Goal: Transaction & Acquisition: Book appointment/travel/reservation

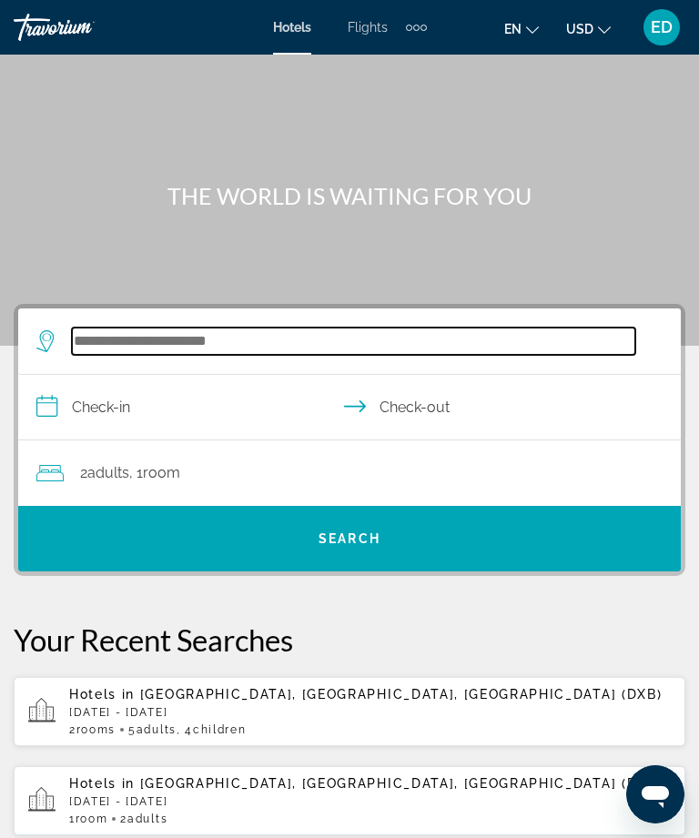
click at [350, 340] on input "Search hotel destination" at bounding box center [353, 341] width 563 height 27
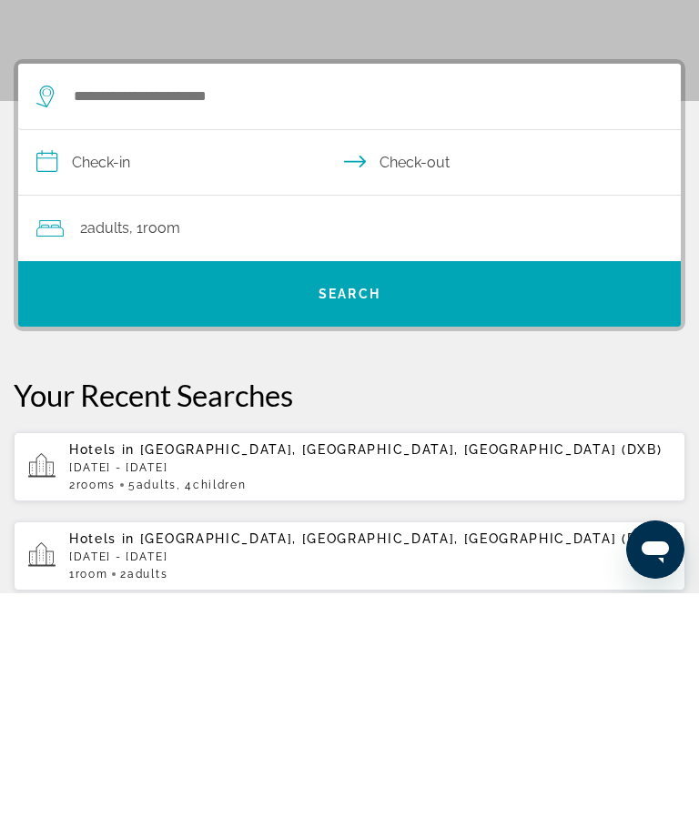
click at [469, 706] on p "[DATE] - [DATE]" at bounding box center [370, 712] width 602 height 13
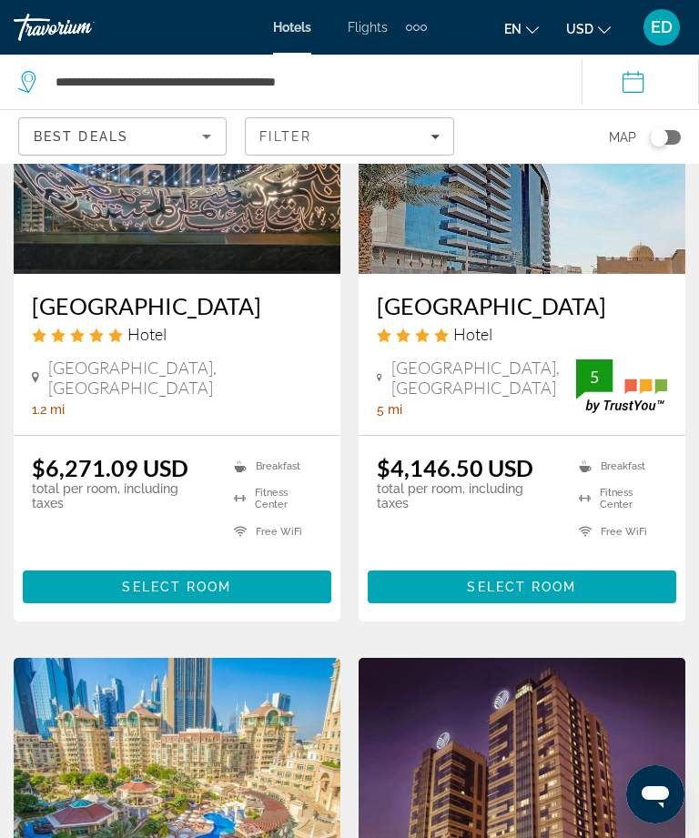
scroll to position [58, 0]
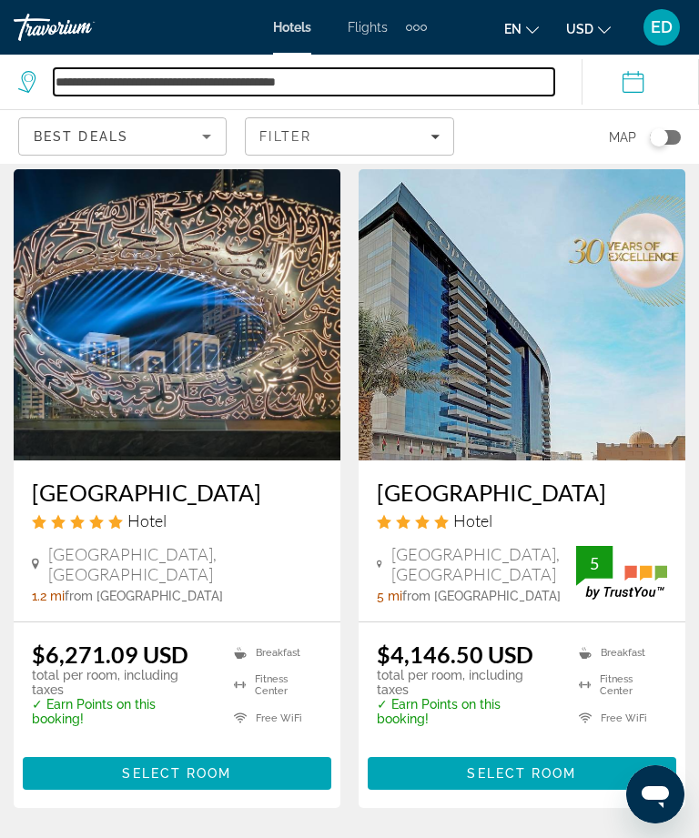
click at [548, 81] on input "**********" at bounding box center [304, 81] width 501 height 27
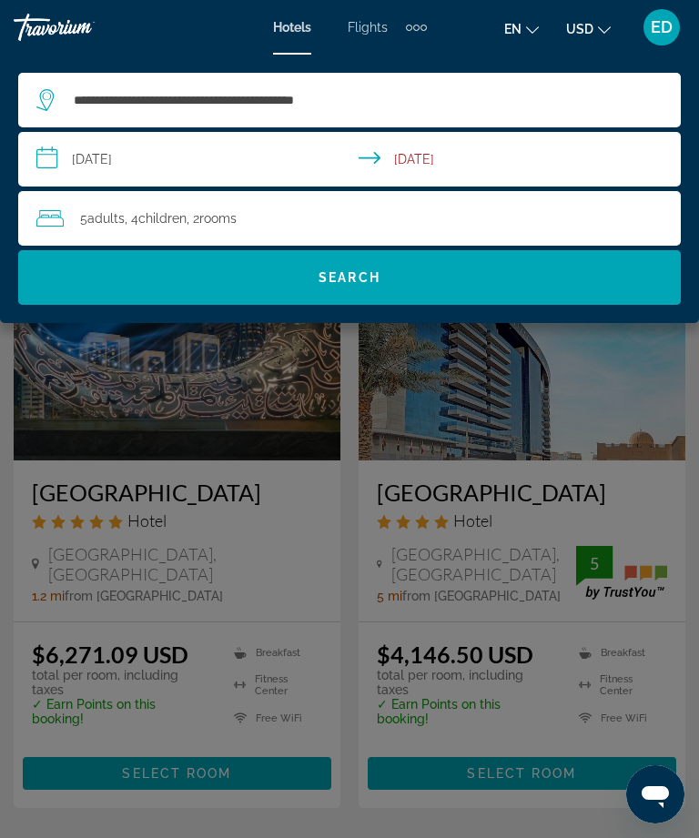
click at [204, 149] on input "**********" at bounding box center [353, 162] width 670 height 60
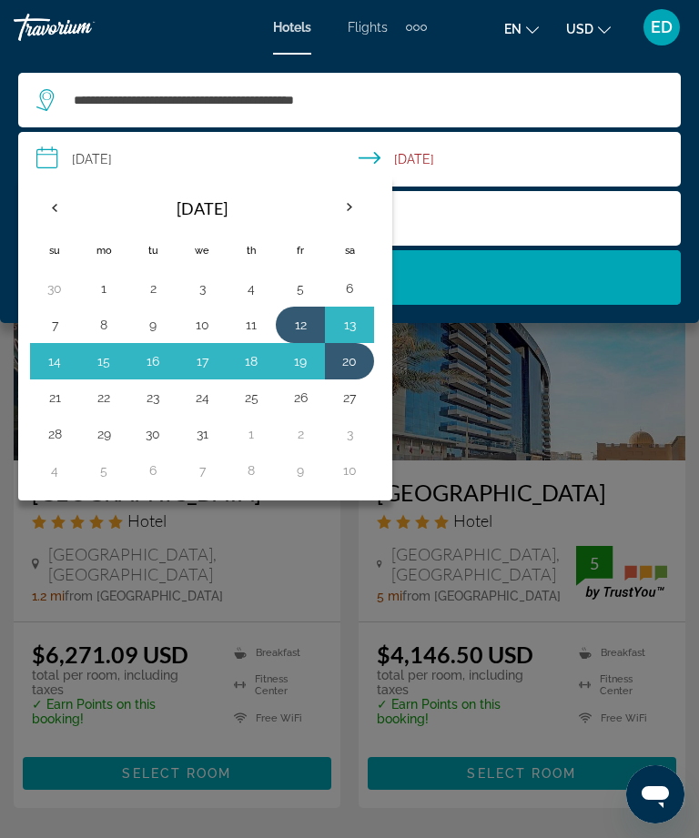
click at [248, 318] on button "11" at bounding box center [251, 324] width 29 height 25
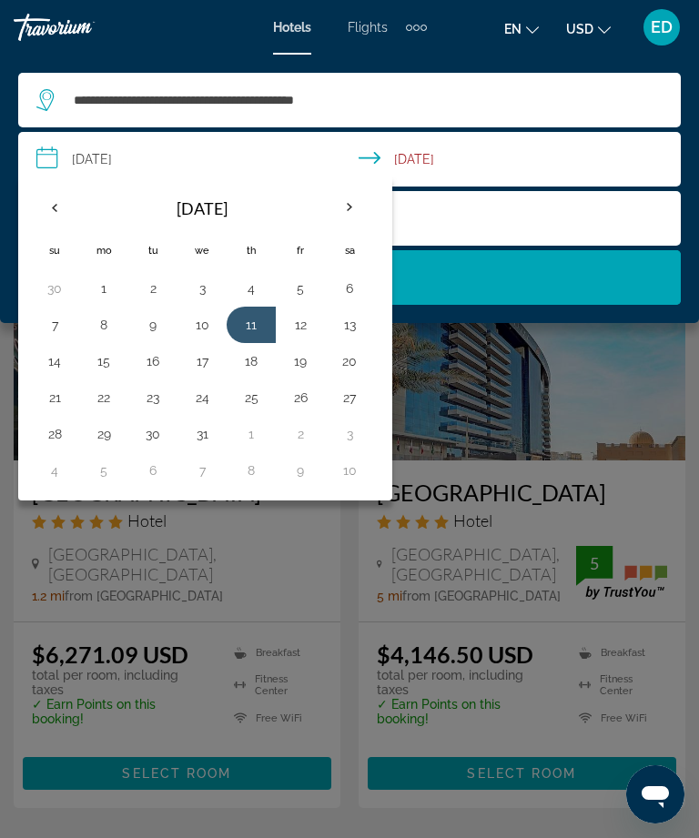
click at [346, 319] on button "13" at bounding box center [349, 324] width 29 height 25
type input "**********"
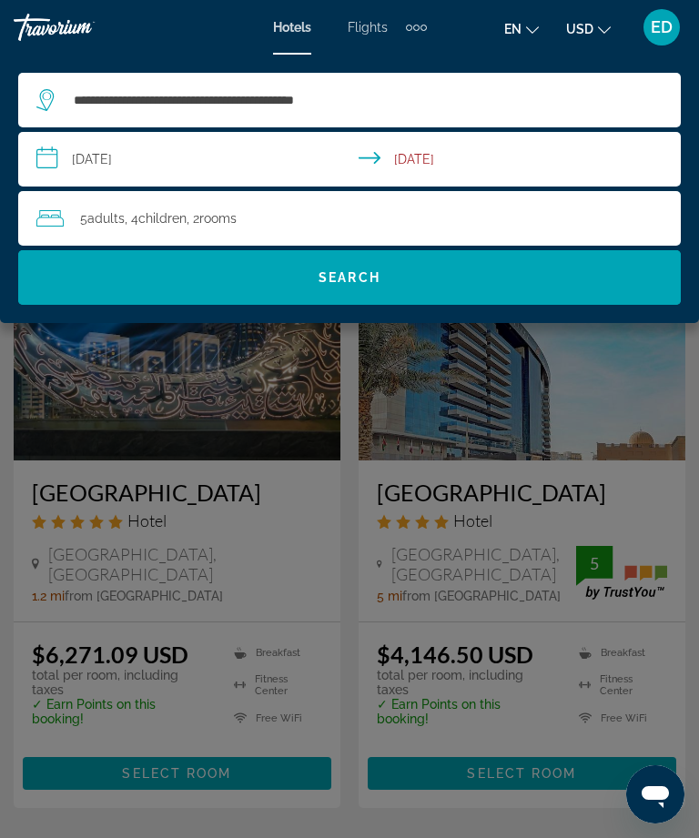
click at [431, 220] on div "5 Adult Adults , 4 Child Children , 2 Room rooms" at bounding box center [358, 218] width 644 height 25
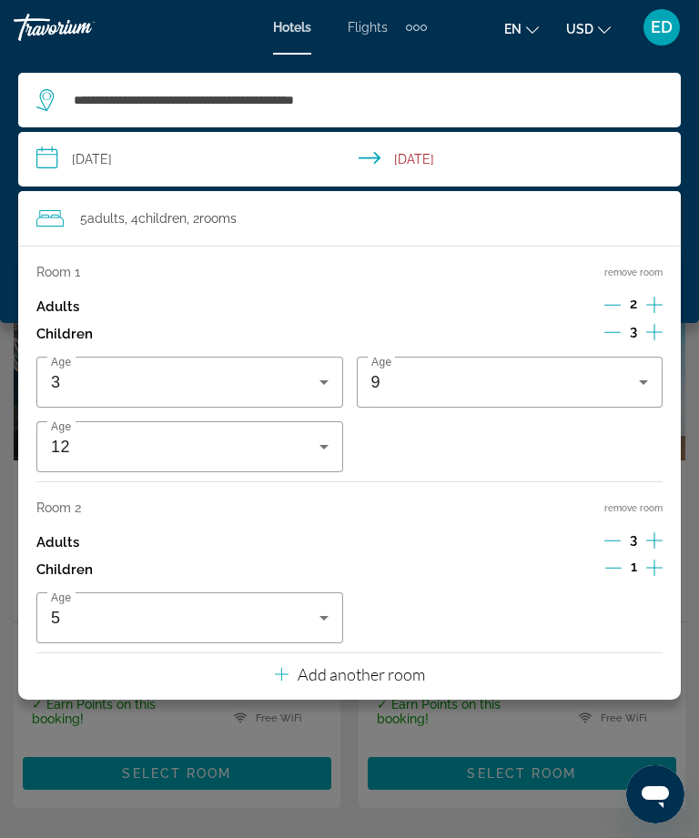
click at [645, 502] on button "remove room" at bounding box center [633, 508] width 58 height 12
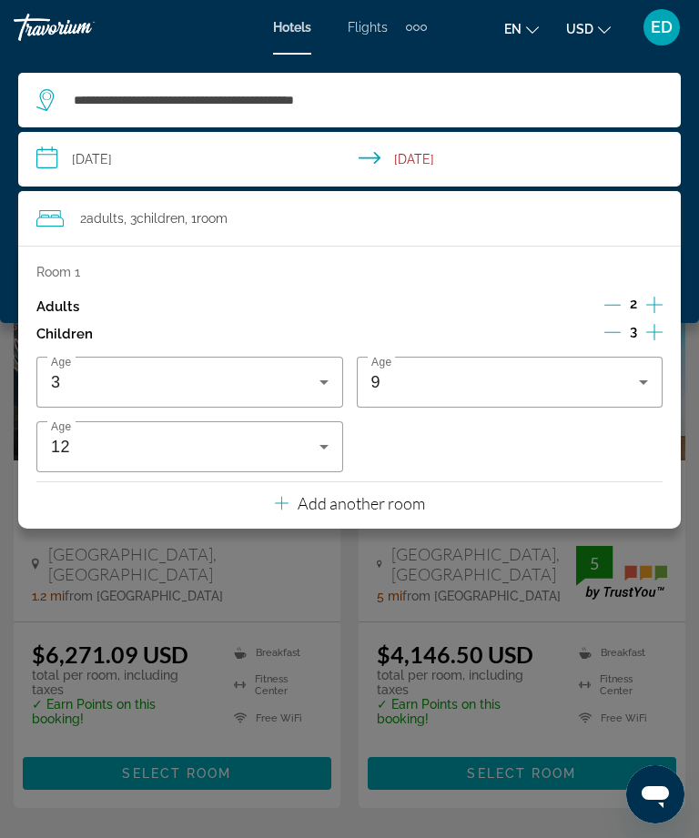
click at [593, 165] on input "**********" at bounding box center [353, 162] width 670 height 60
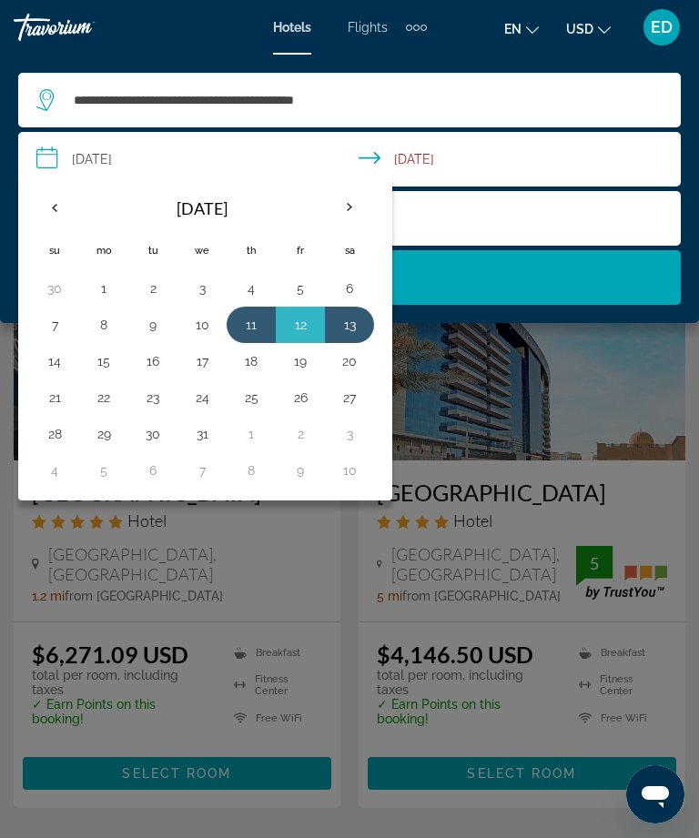
click at [594, 298] on span "Search" at bounding box center [349, 278] width 663 height 44
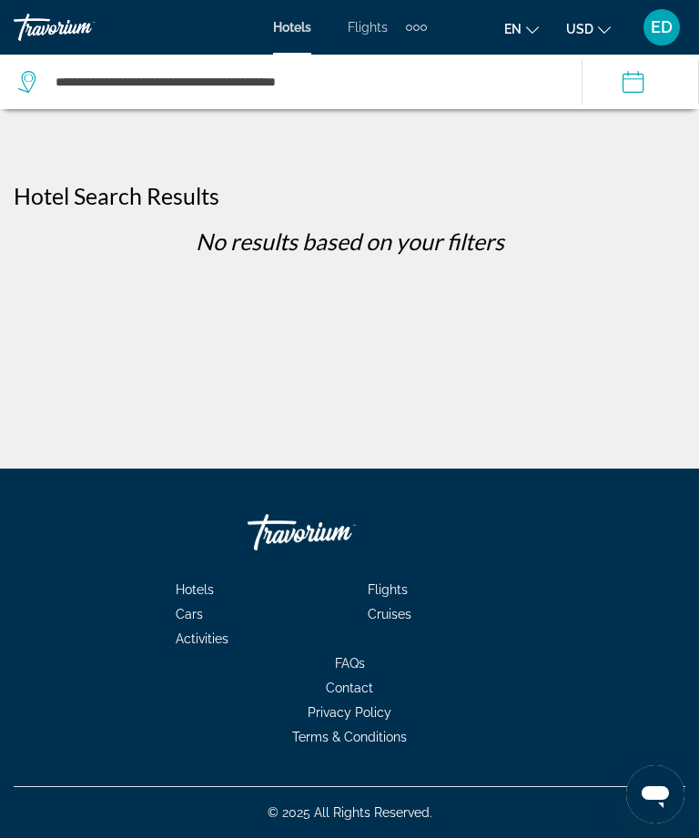
click at [56, 38] on div "Travorium" at bounding box center [82, 27] width 137 height 27
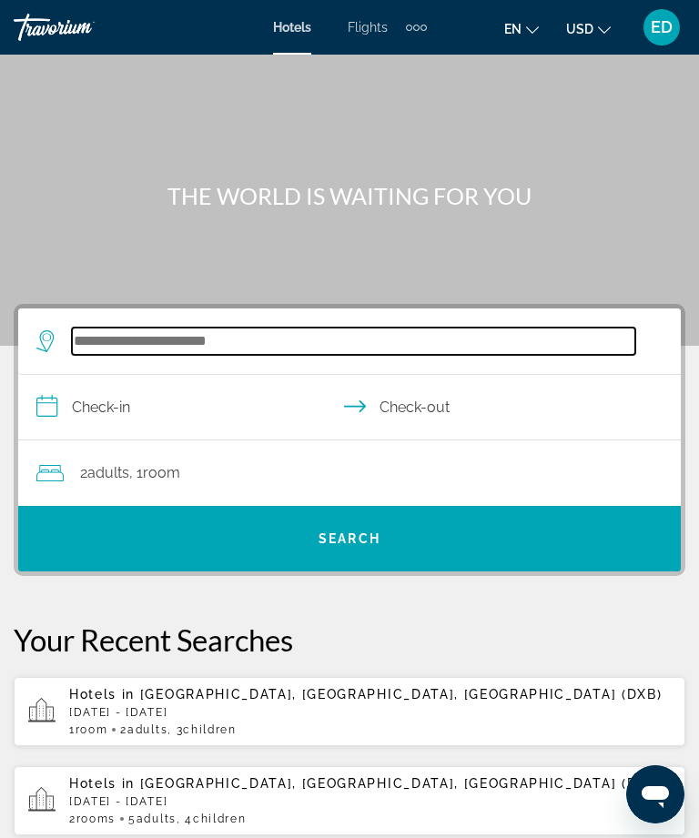
click at [304, 346] on input "Search hotel destination" at bounding box center [353, 341] width 563 height 27
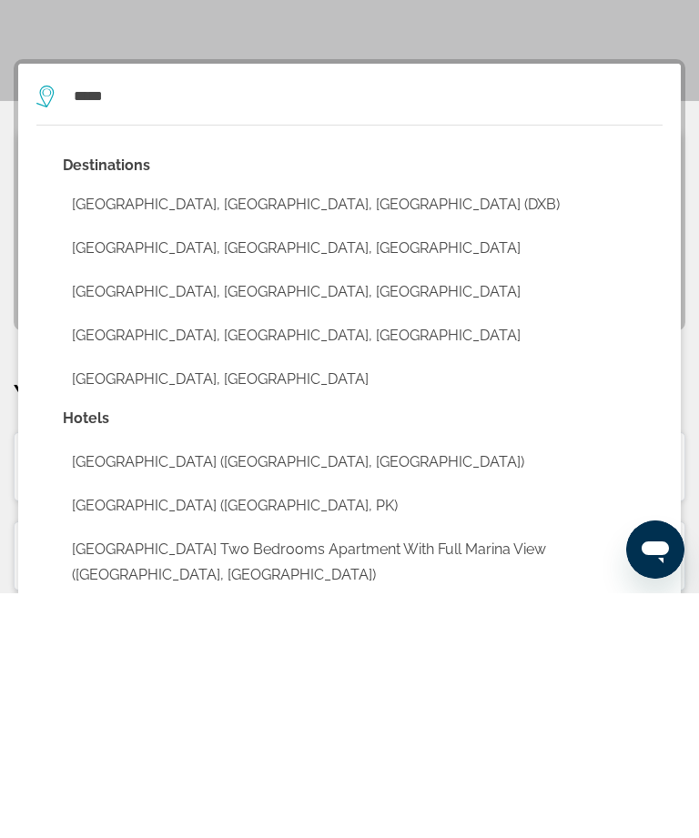
click at [337, 432] on button "[GEOGRAPHIC_DATA], [GEOGRAPHIC_DATA], [GEOGRAPHIC_DATA] (DXB)" at bounding box center [363, 449] width 600 height 35
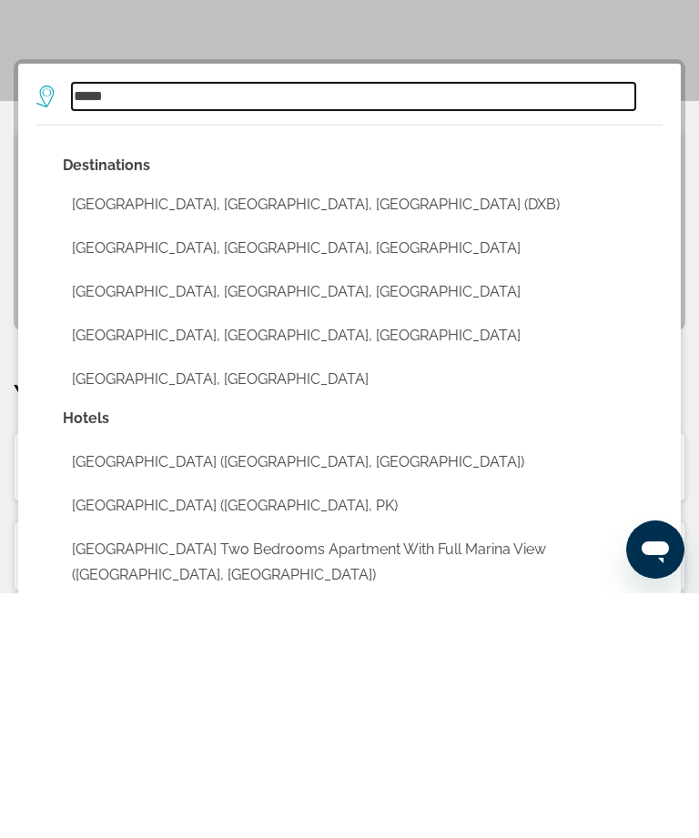
type input "**********"
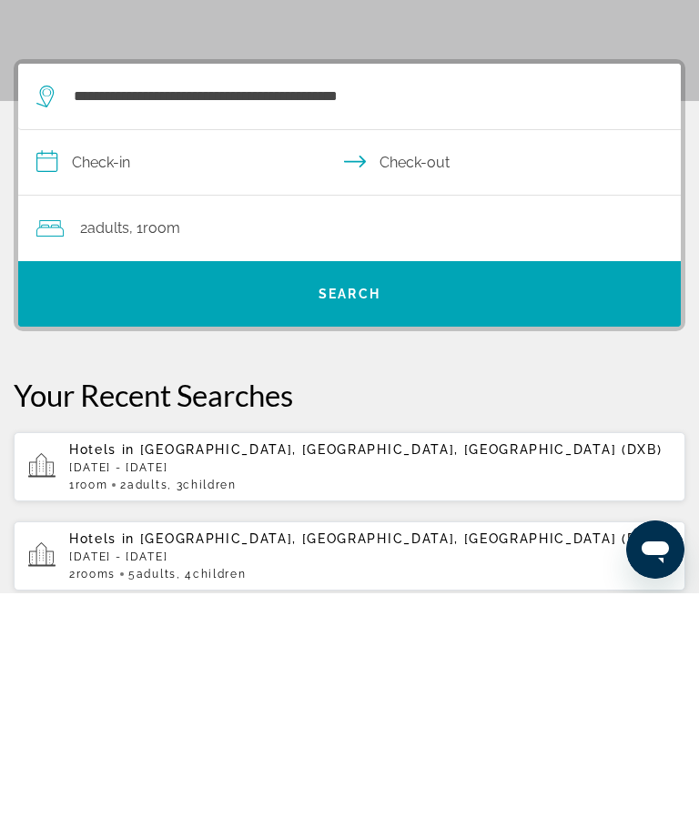
click at [218, 375] on input "**********" at bounding box center [353, 410] width 670 height 70
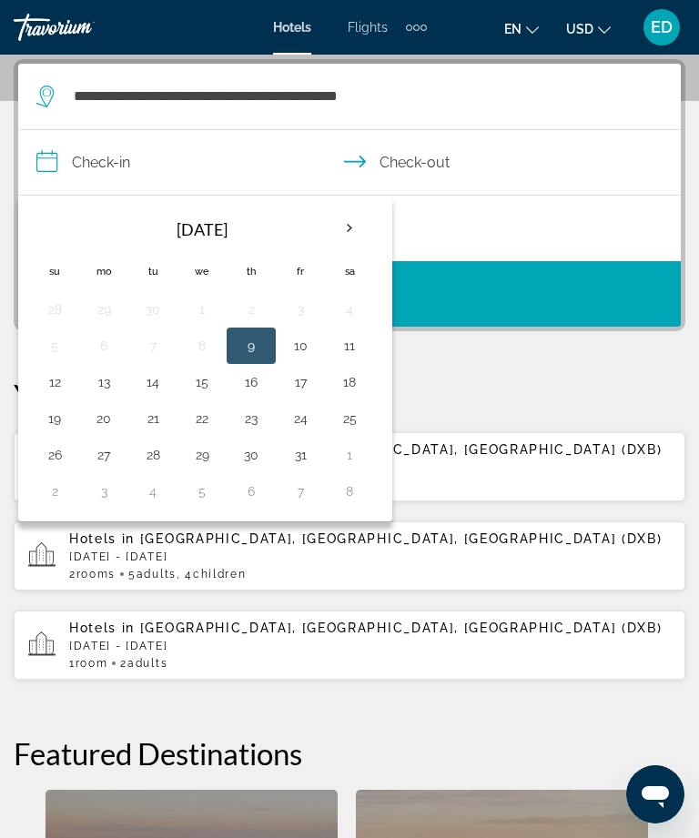
click at [347, 224] on th "Next month" at bounding box center [349, 228] width 49 height 40
click at [346, 233] on th "Next month" at bounding box center [349, 228] width 49 height 40
click at [248, 346] on button "11" at bounding box center [251, 345] width 29 height 25
click at [358, 347] on button "13" at bounding box center [349, 345] width 29 height 25
type input "**********"
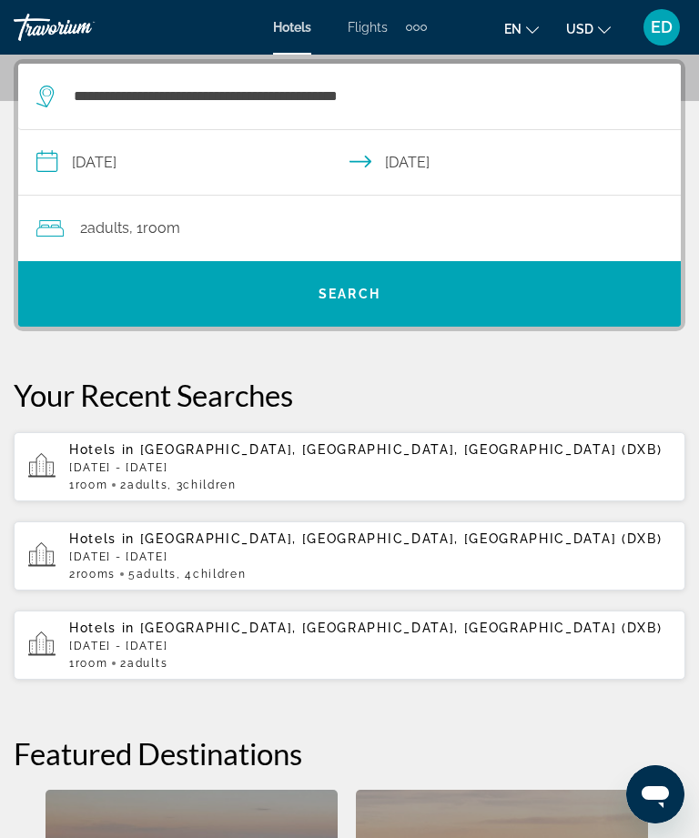
click at [265, 235] on div "2 Adult Adults , 1 Room rooms" at bounding box center [358, 228] width 644 height 25
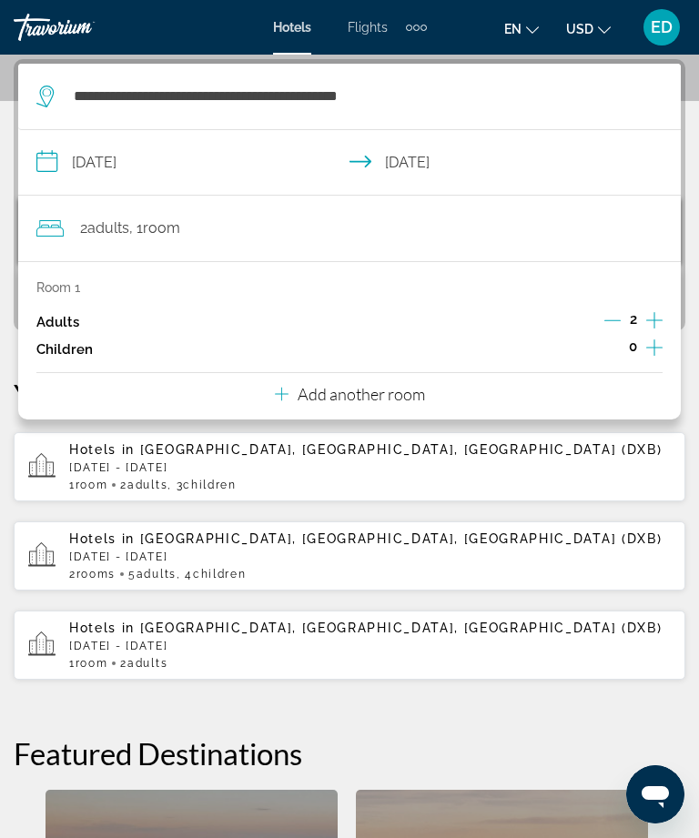
click at [659, 342] on icon "Increment children" at bounding box center [654, 348] width 16 height 22
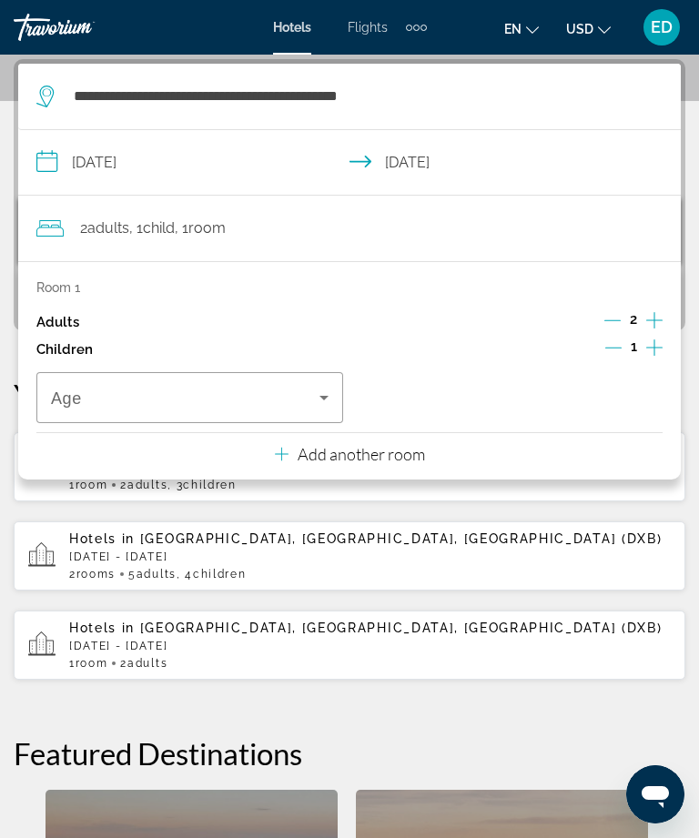
click at [655, 343] on icon "Increment children" at bounding box center [654, 348] width 16 height 22
click at [658, 342] on icon "Increment children" at bounding box center [654, 348] width 16 height 22
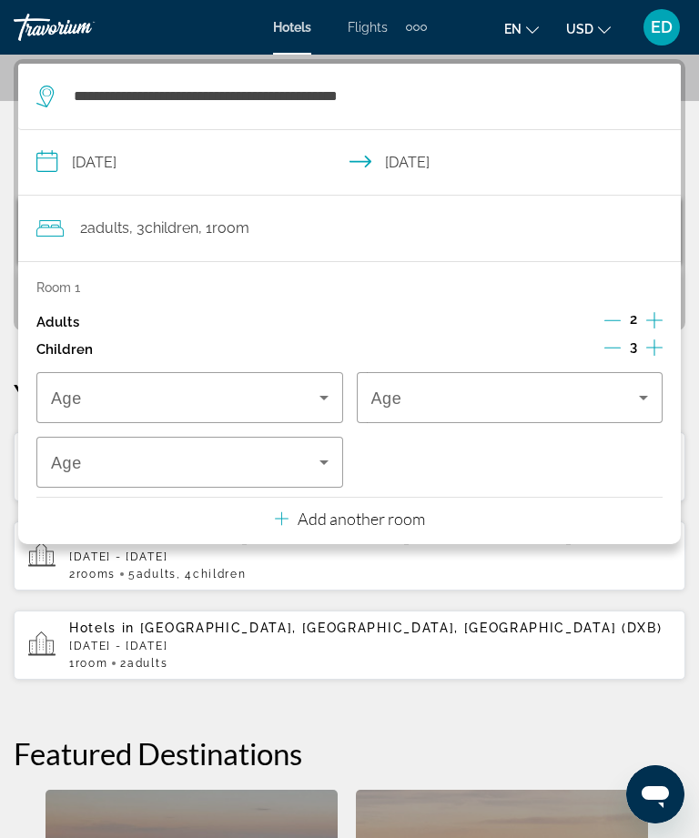
click at [322, 389] on icon "Travelers: 2 adults, 3 children" at bounding box center [324, 398] width 22 height 22
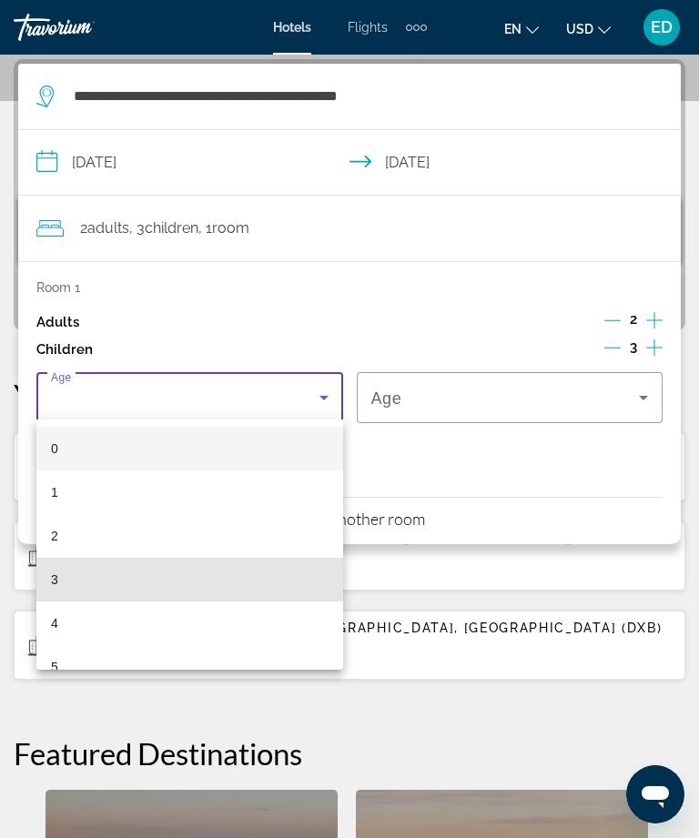
click at [83, 570] on mat-option "3" at bounding box center [189, 580] width 307 height 44
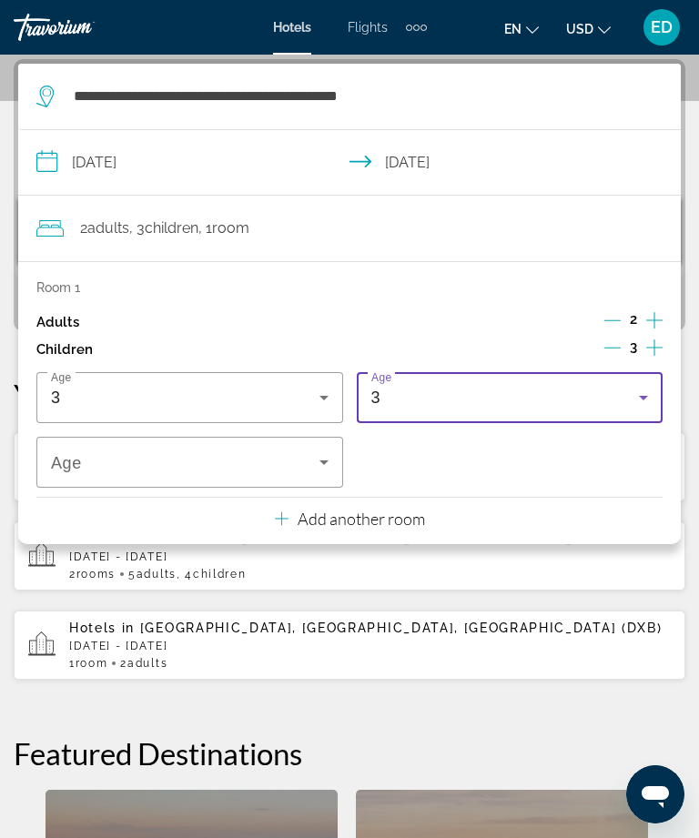
click at [550, 389] on div "3" at bounding box center [505, 398] width 269 height 22
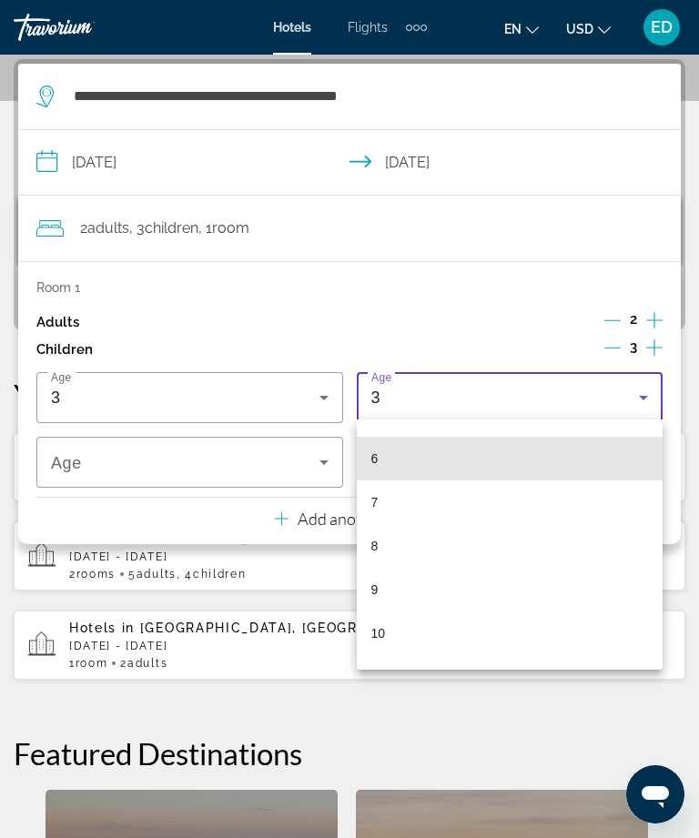
scroll to position [258, 0]
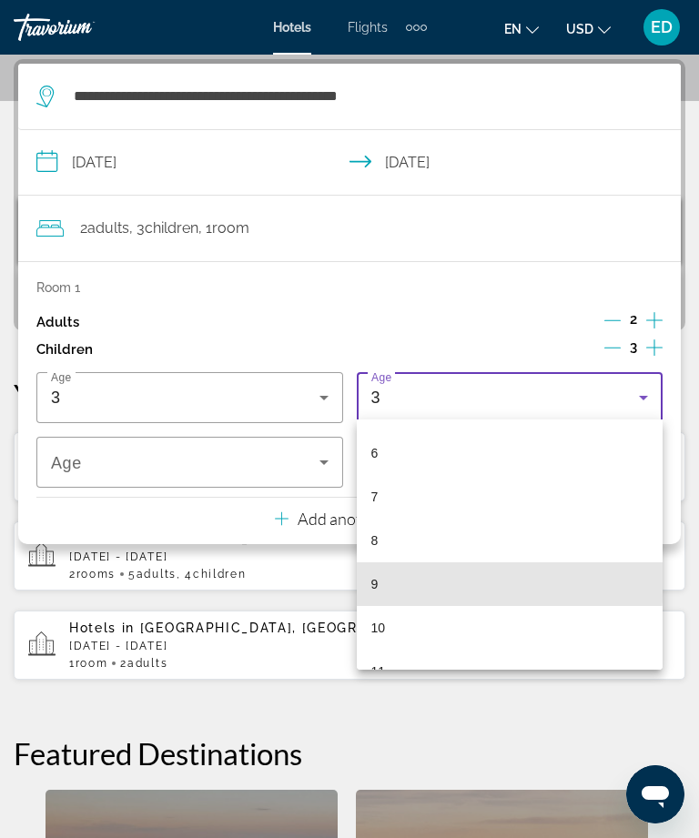
click at [386, 581] on mat-option "9" at bounding box center [510, 584] width 307 height 44
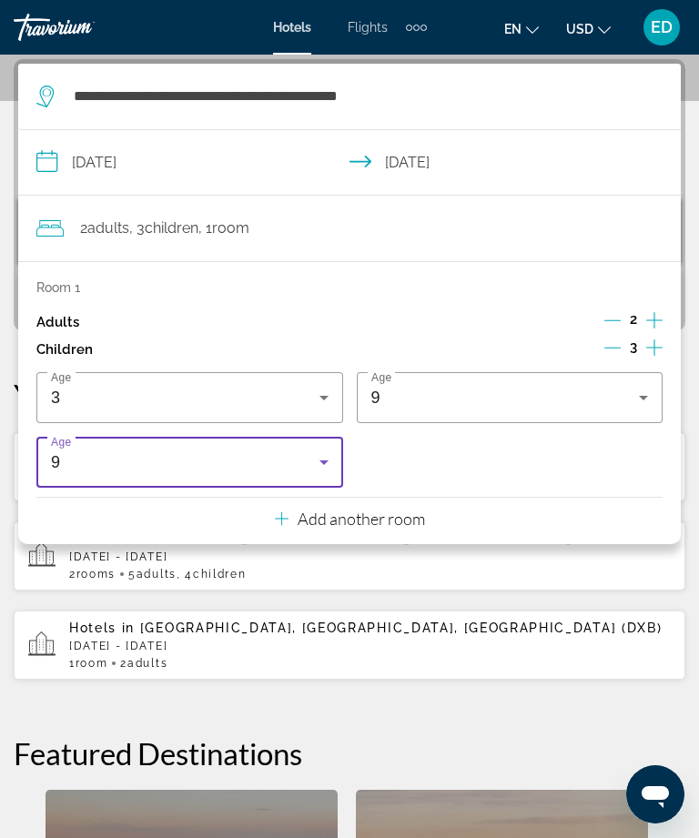
click at [284, 462] on div "9" at bounding box center [185, 462] width 269 height 22
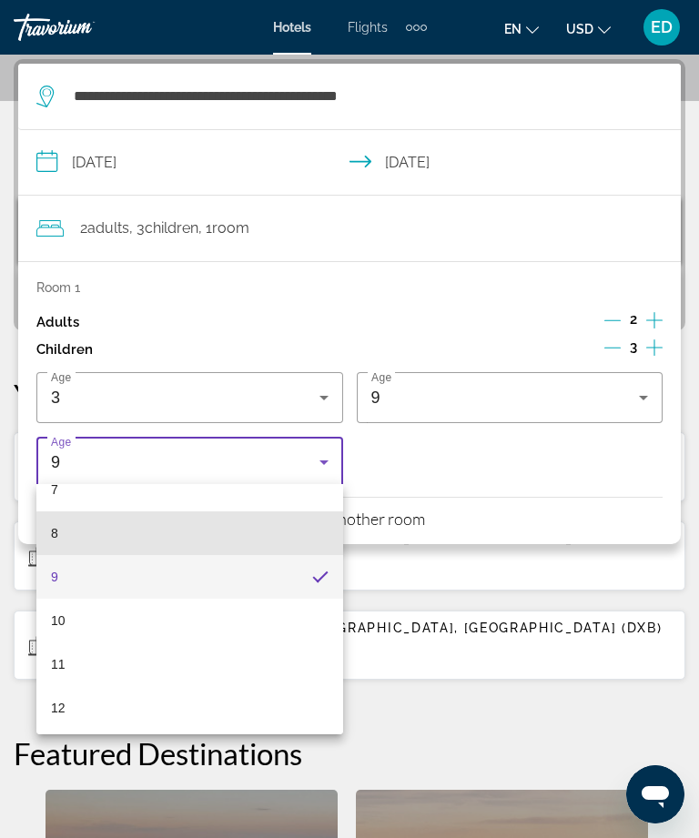
scroll to position [331, 0]
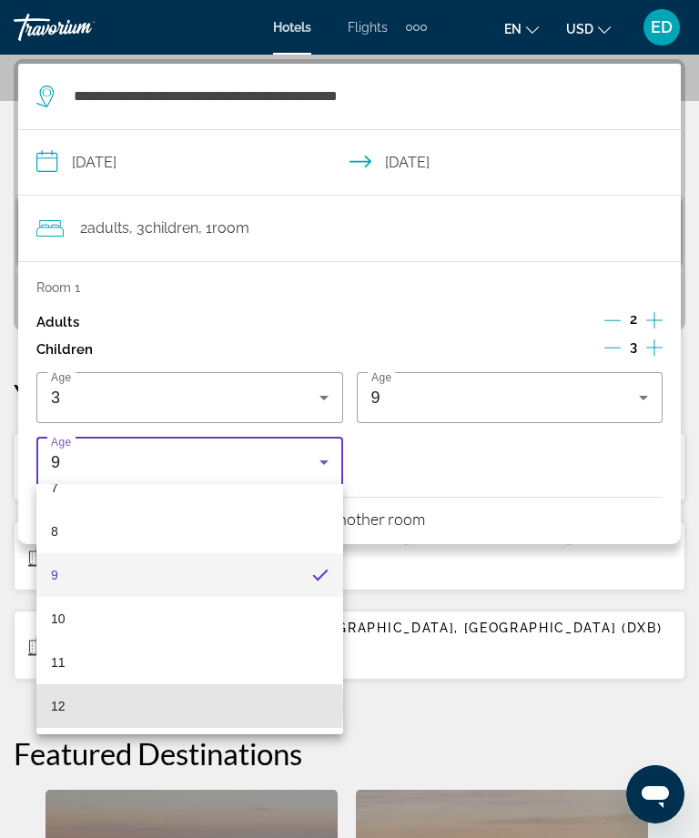
click at [68, 707] on mat-option "12" at bounding box center [189, 706] width 307 height 44
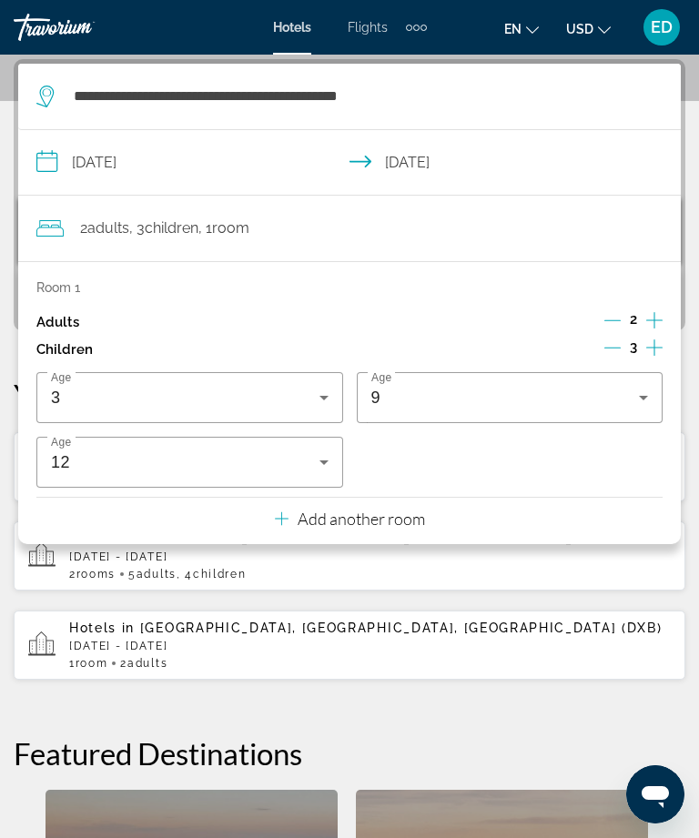
click at [499, 230] on div "2 Adult Adults , 3 Child Children , 1 Room rooms" at bounding box center [358, 228] width 644 height 25
click at [632, 157] on input "**********" at bounding box center [353, 165] width 670 height 70
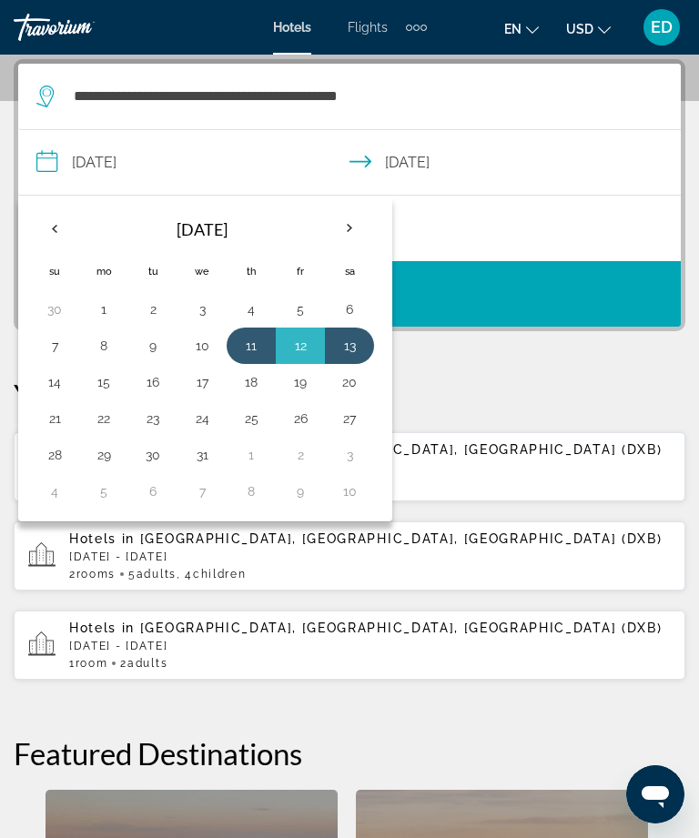
click at [607, 309] on span "Search" at bounding box center [349, 294] width 663 height 44
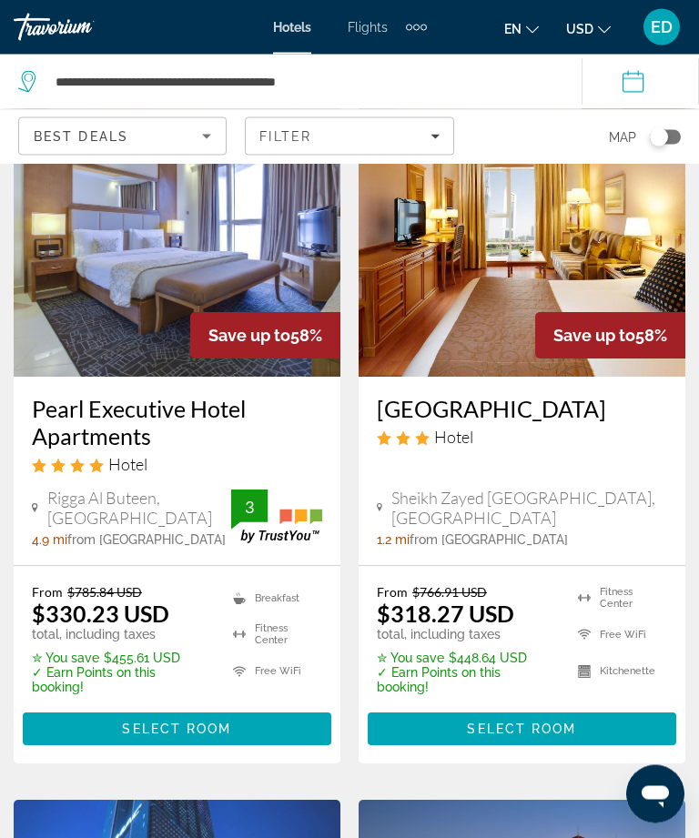
scroll to position [3062, 0]
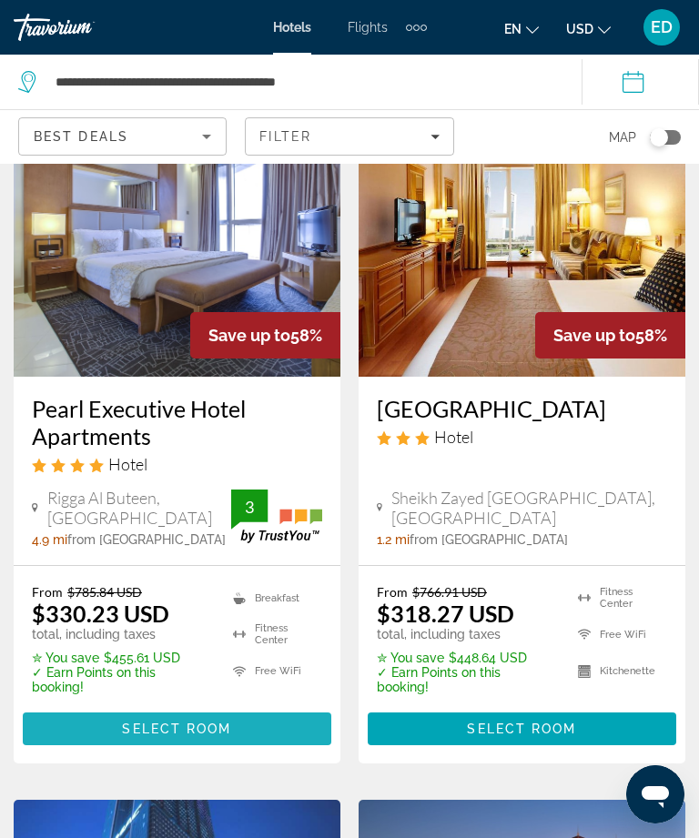
click at [258, 707] on span "Main content" at bounding box center [177, 729] width 309 height 44
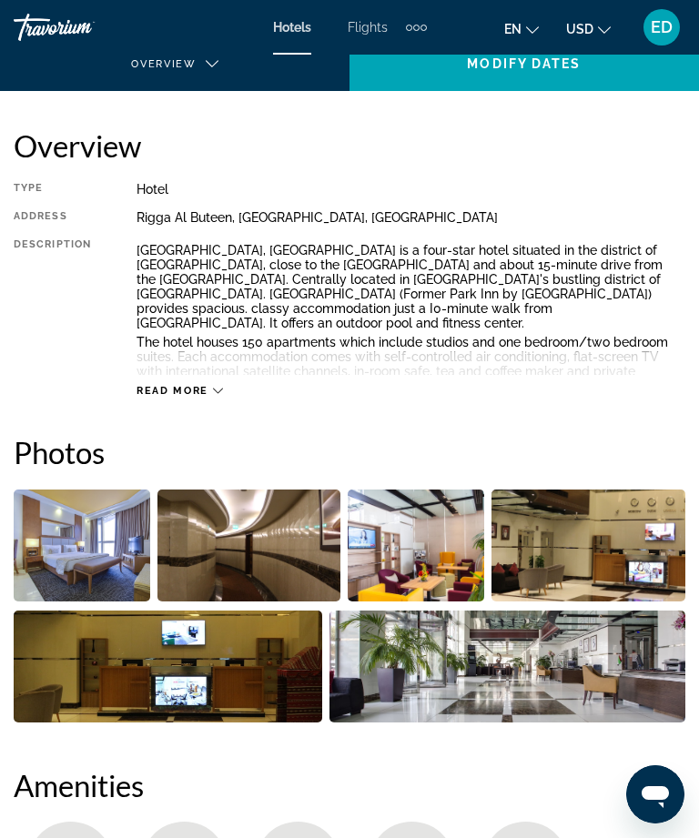
scroll to position [385, 0]
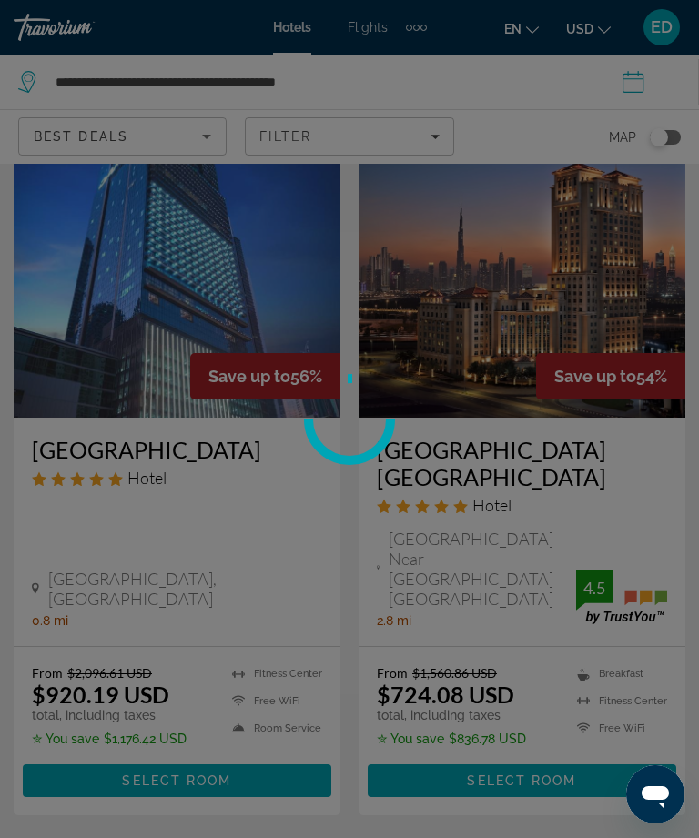
scroll to position [3591, 0]
